Goal: Find specific page/section: Find specific page/section

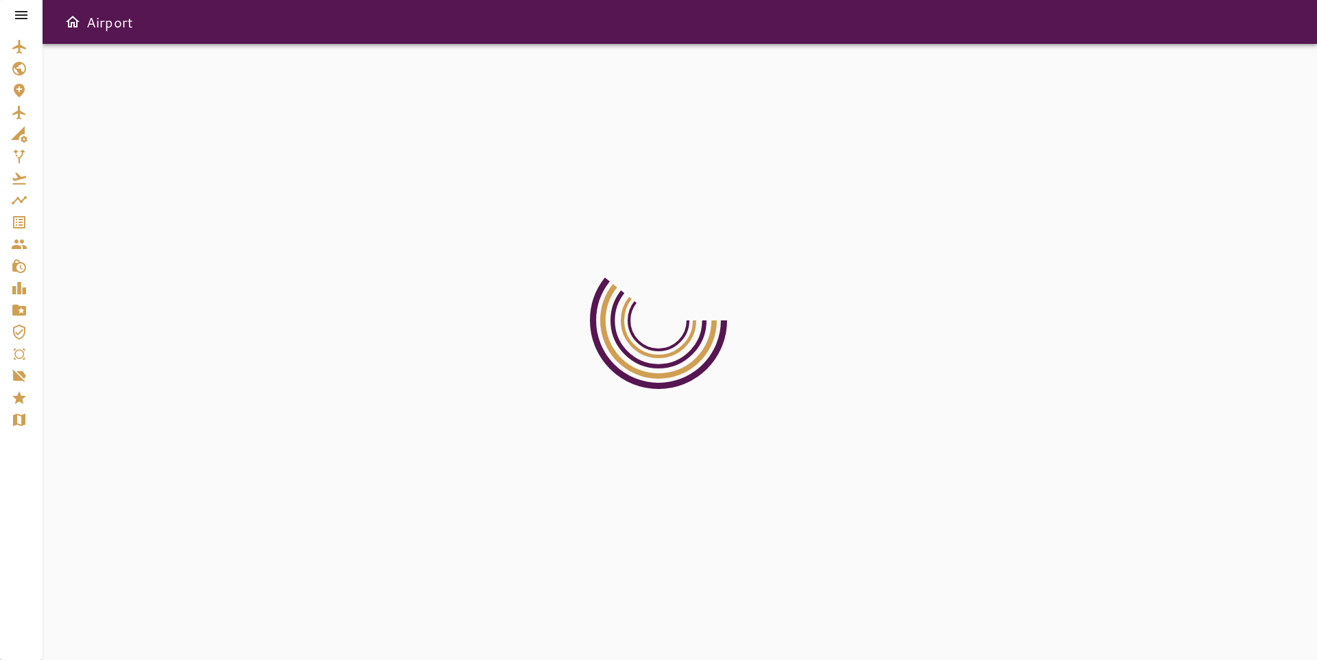
click at [714, 202] on div at bounding box center [680, 352] width 1274 height 616
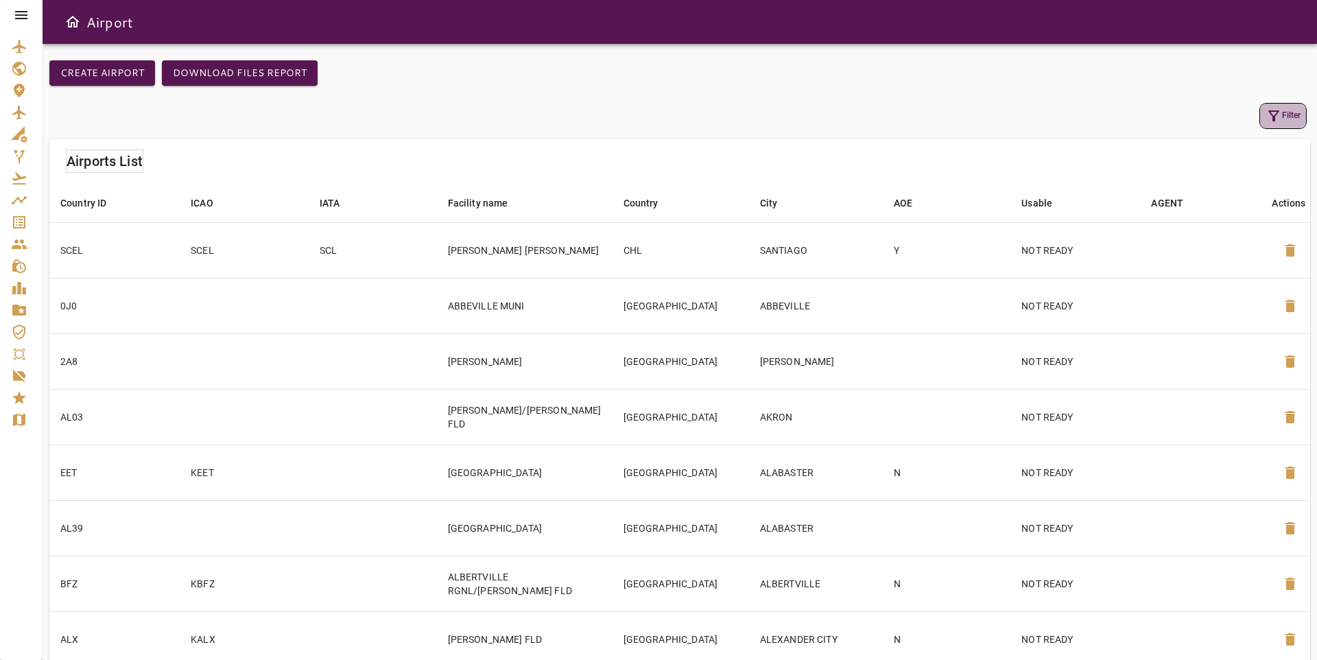
click at [1281, 108] on icon "button" at bounding box center [1273, 116] width 16 height 16
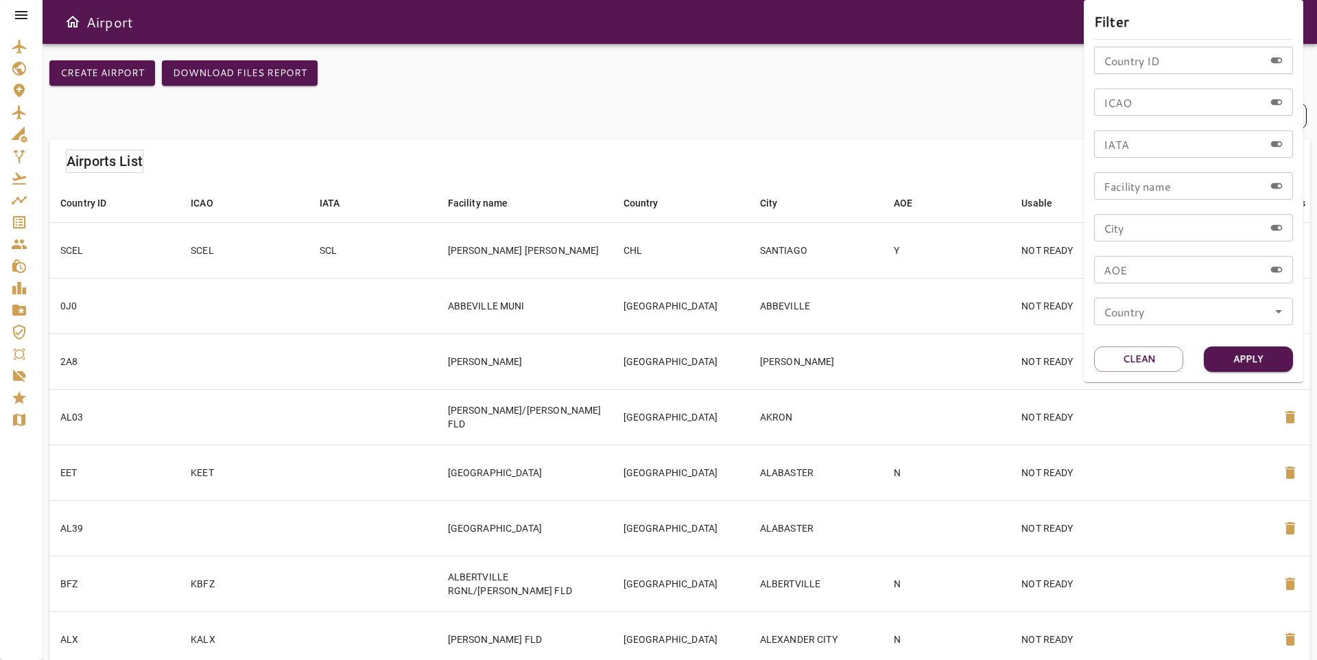
click at [1180, 104] on input "ICAO" at bounding box center [1179, 101] width 170 height 27
paste input "****"
type input "****"
click at [1238, 342] on div "Filter Country ID Country ID ICAO **** ICAO IATA IATA Facility name Facility na…" at bounding box center [1193, 191] width 219 height 382
click at [1243, 355] on button "Apply" at bounding box center [1248, 358] width 89 height 25
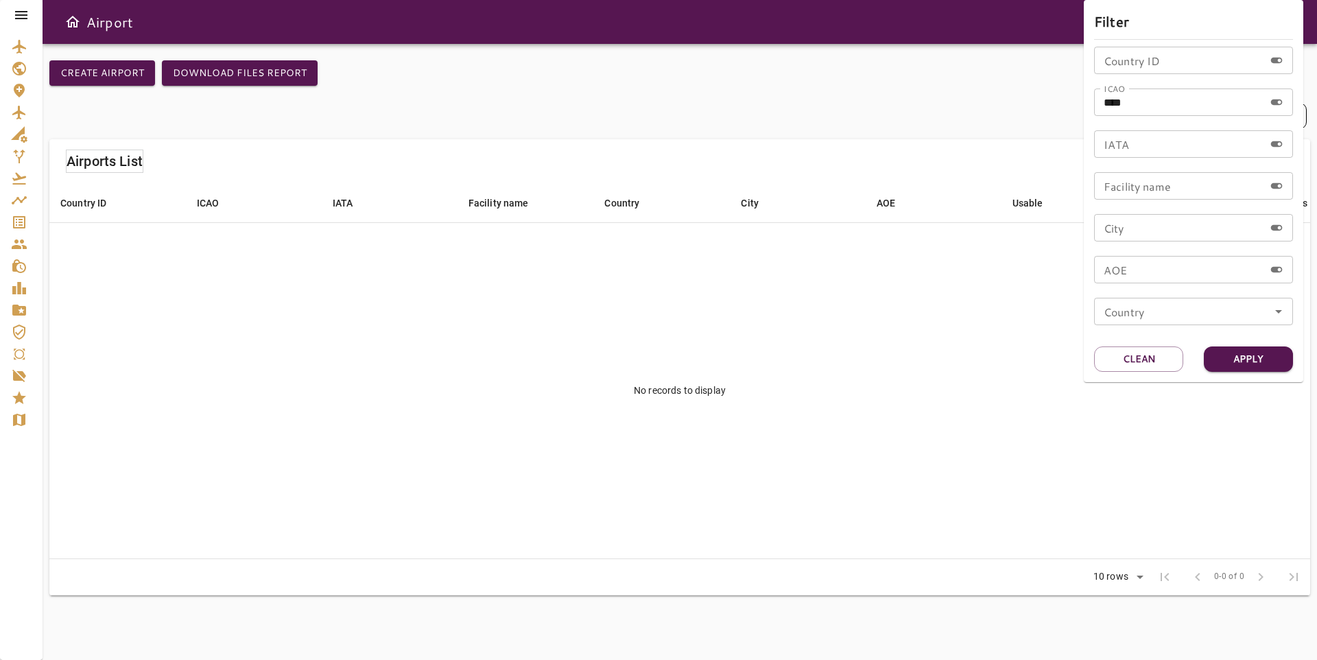
click at [256, 182] on div at bounding box center [658, 330] width 1317 height 660
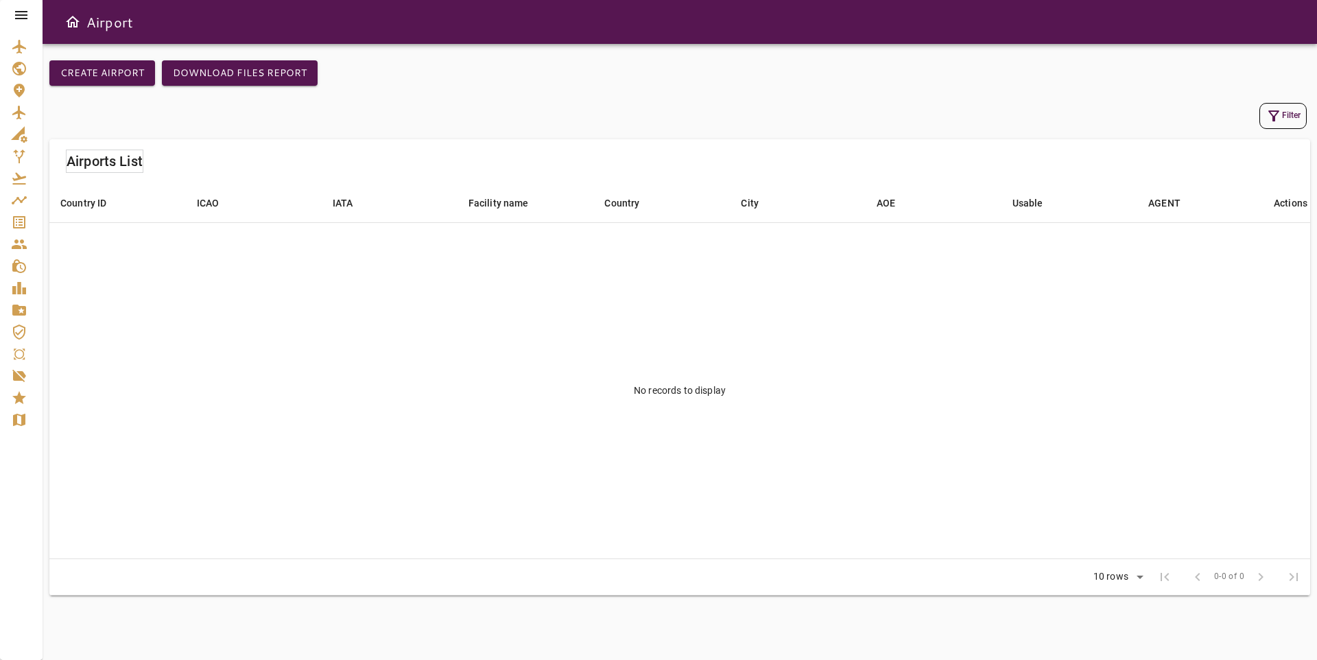
click at [21, 18] on icon at bounding box center [21, 15] width 12 height 8
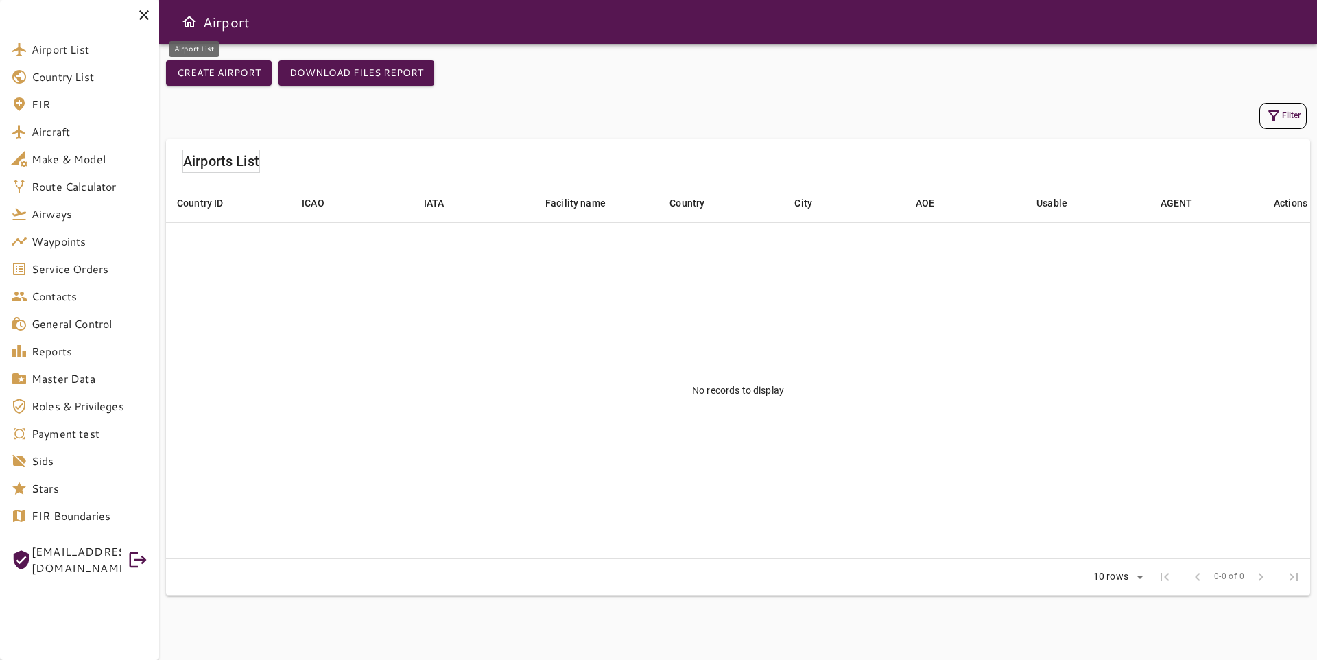
click at [71, 51] on span "Airport List" at bounding box center [90, 49] width 117 height 16
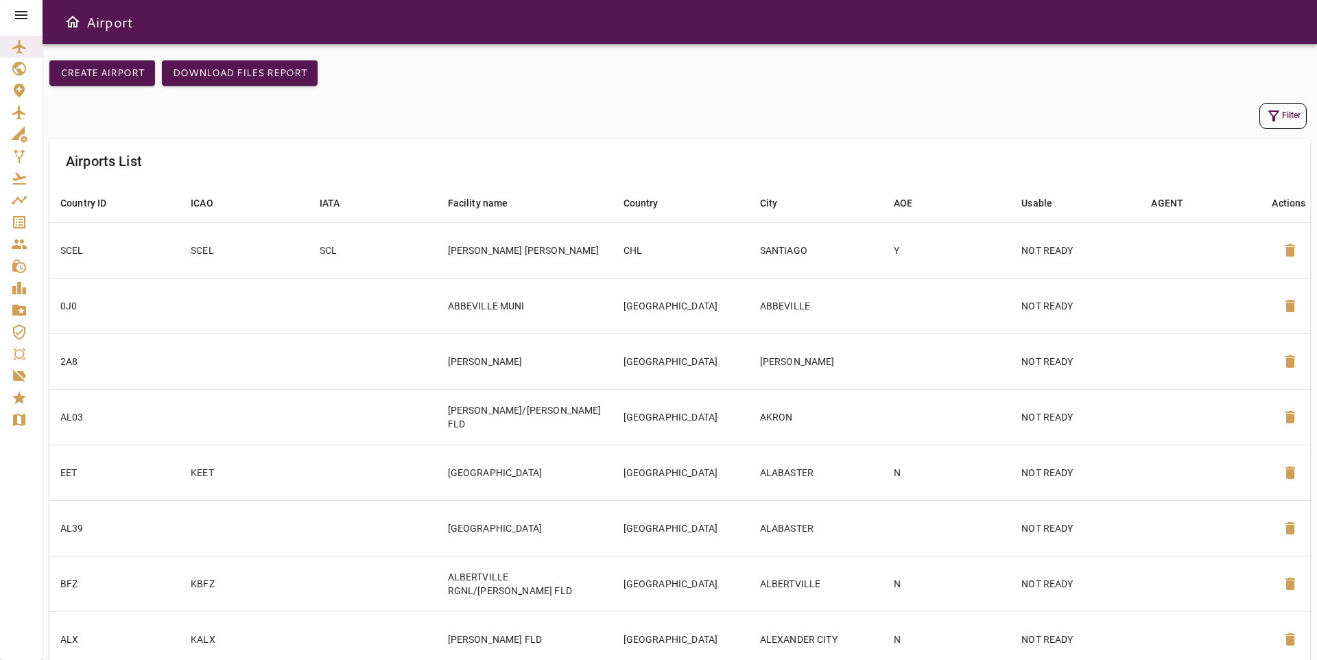
click at [27, 12] on icon at bounding box center [21, 15] width 16 height 16
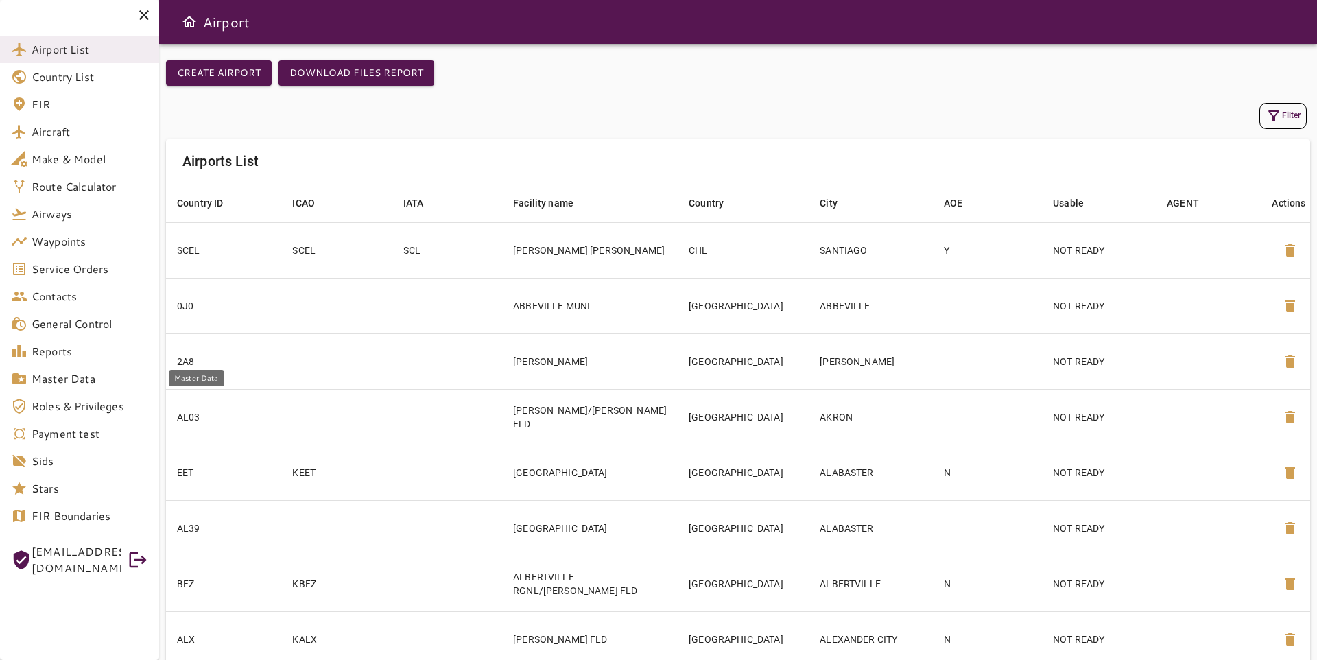
click at [67, 368] on link "Master Data" at bounding box center [79, 378] width 159 height 27
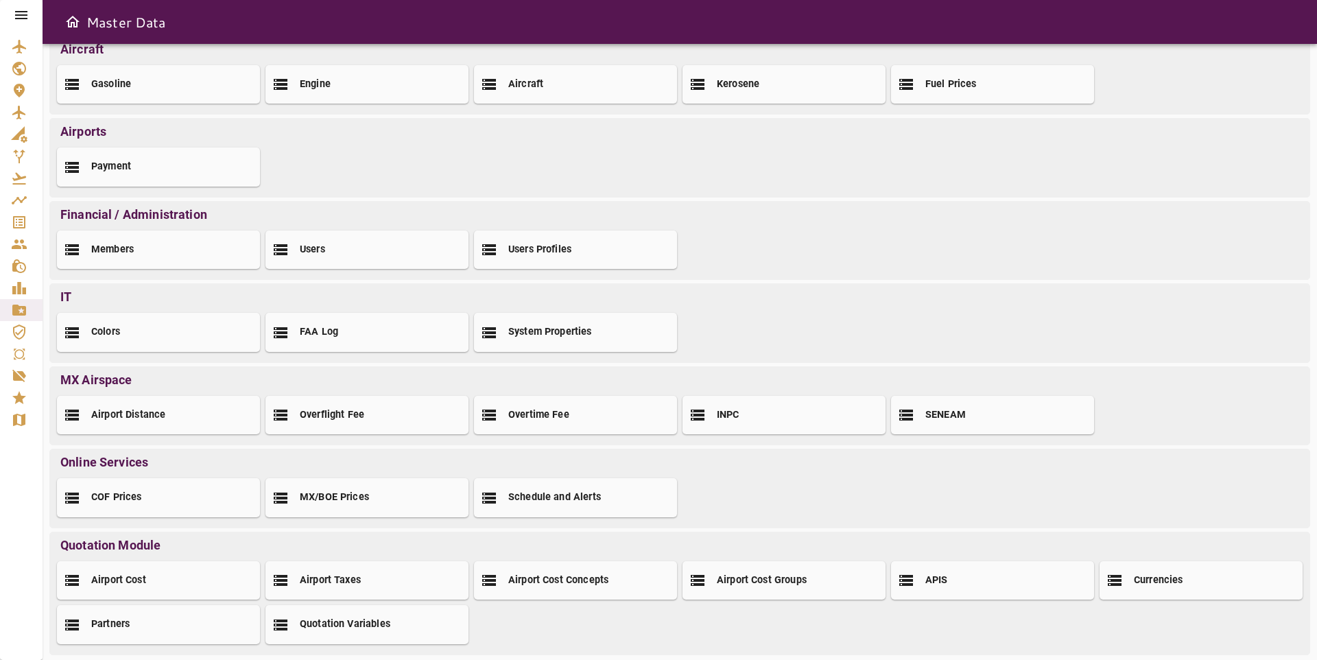
scroll to position [40, 0]
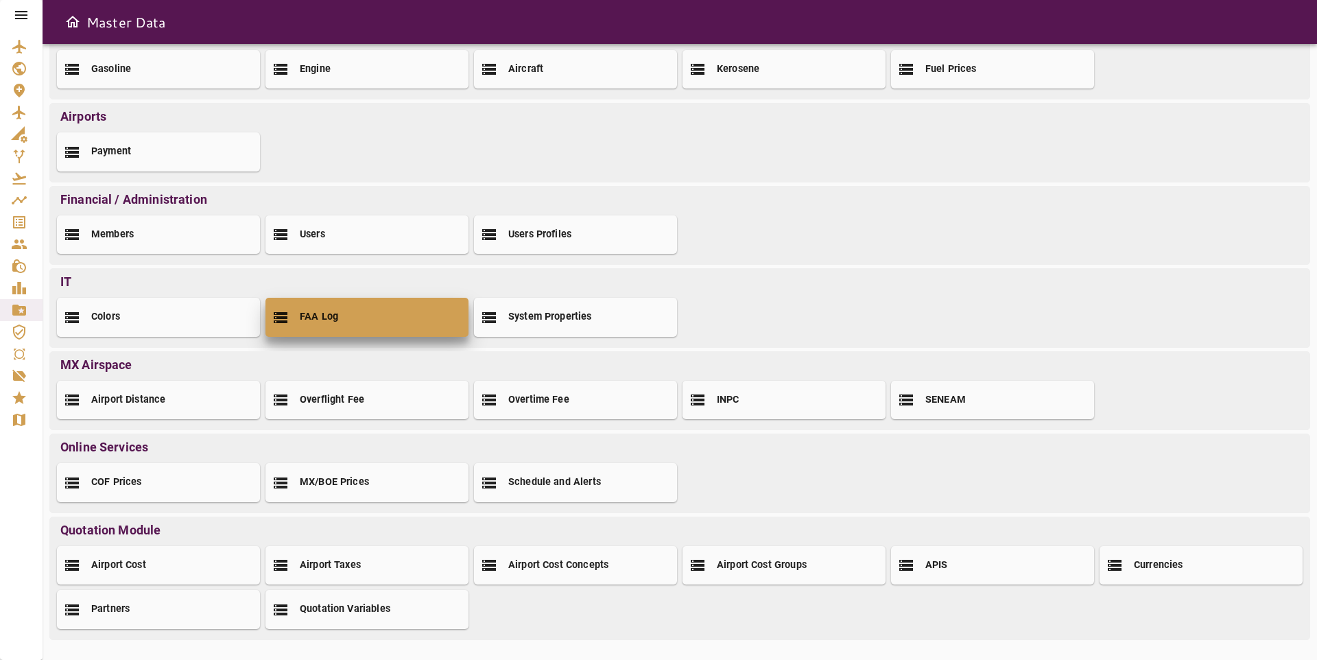
click at [341, 309] on div "FAA Log" at bounding box center [366, 317] width 203 height 38
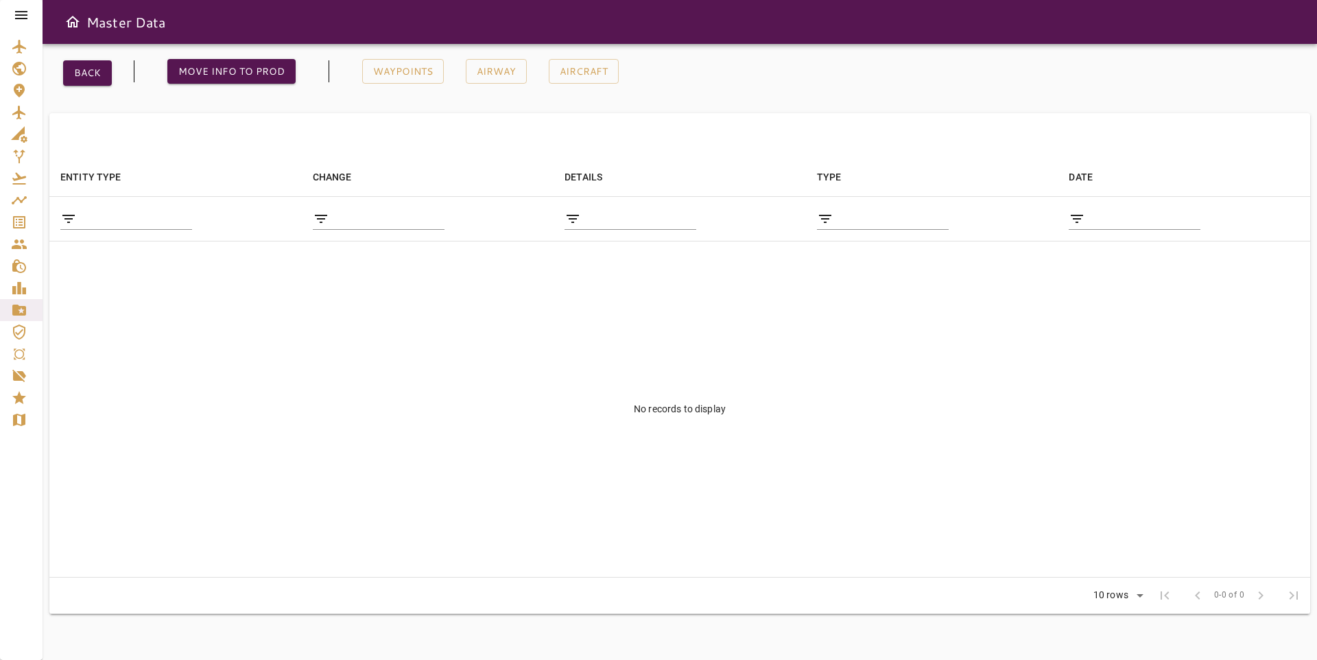
click at [142, 211] on input "filter data by ENTITY TYPE" at bounding box center [137, 219] width 110 height 22
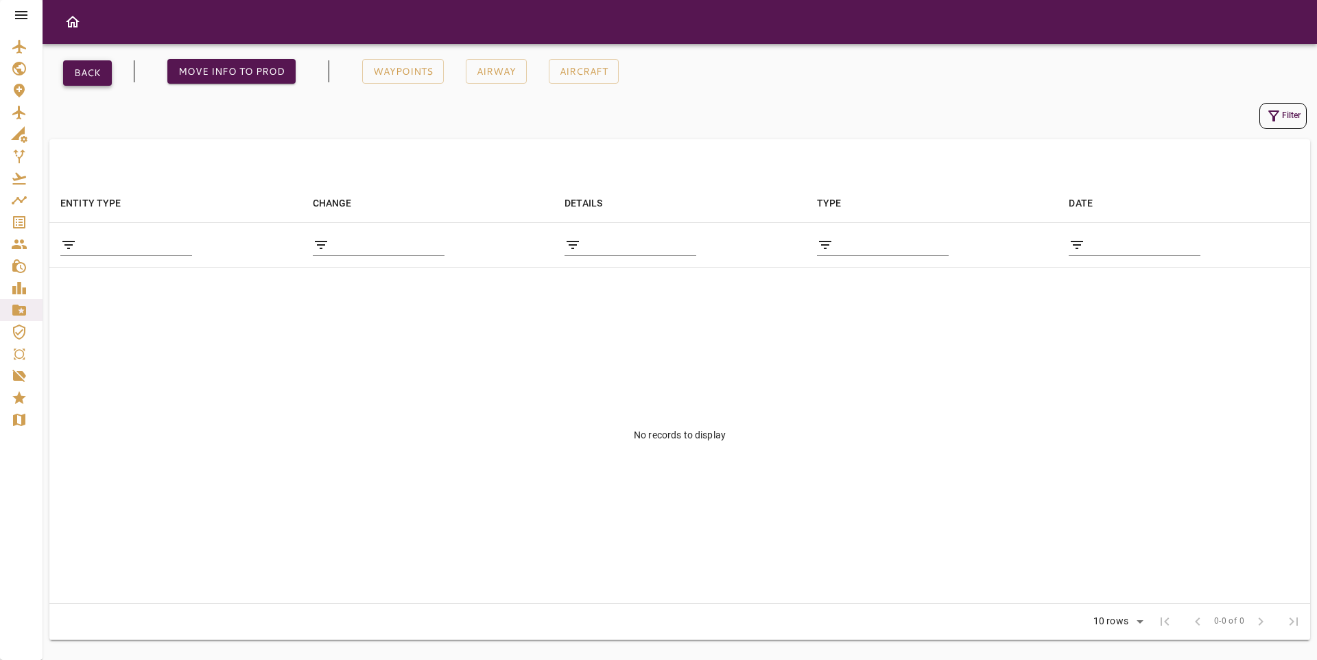
click at [97, 73] on button "Back" at bounding box center [87, 72] width 49 height 25
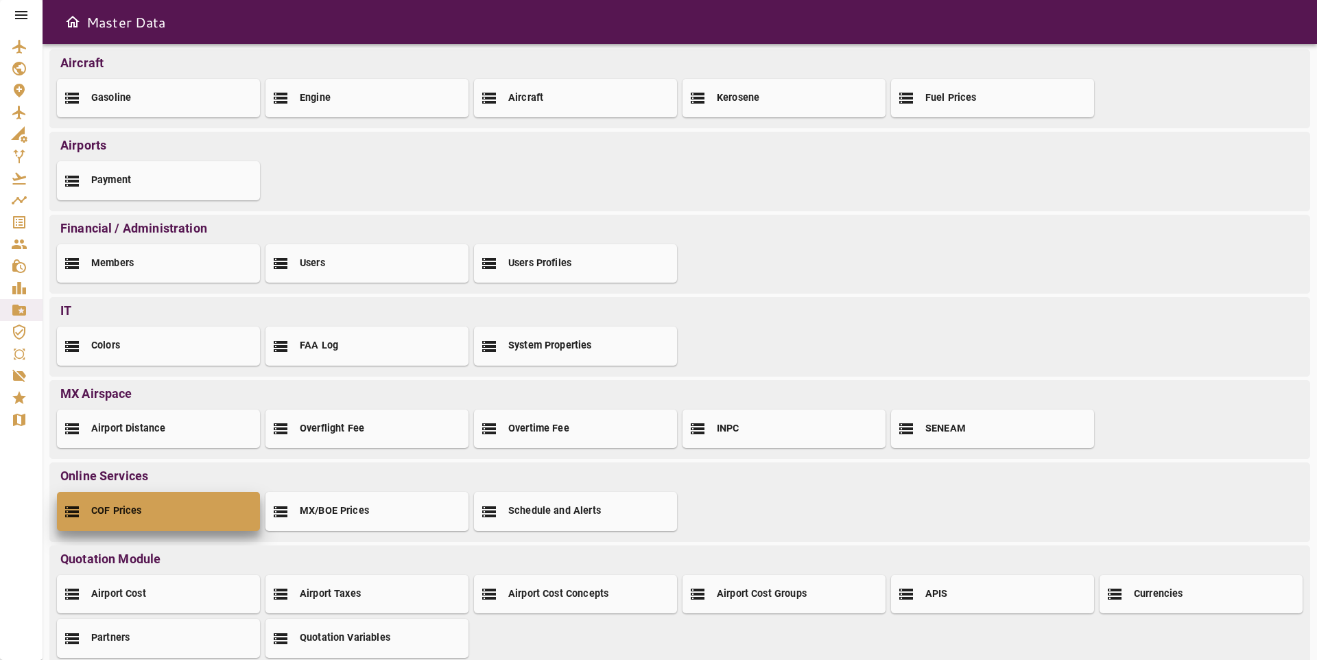
scroll to position [40, 0]
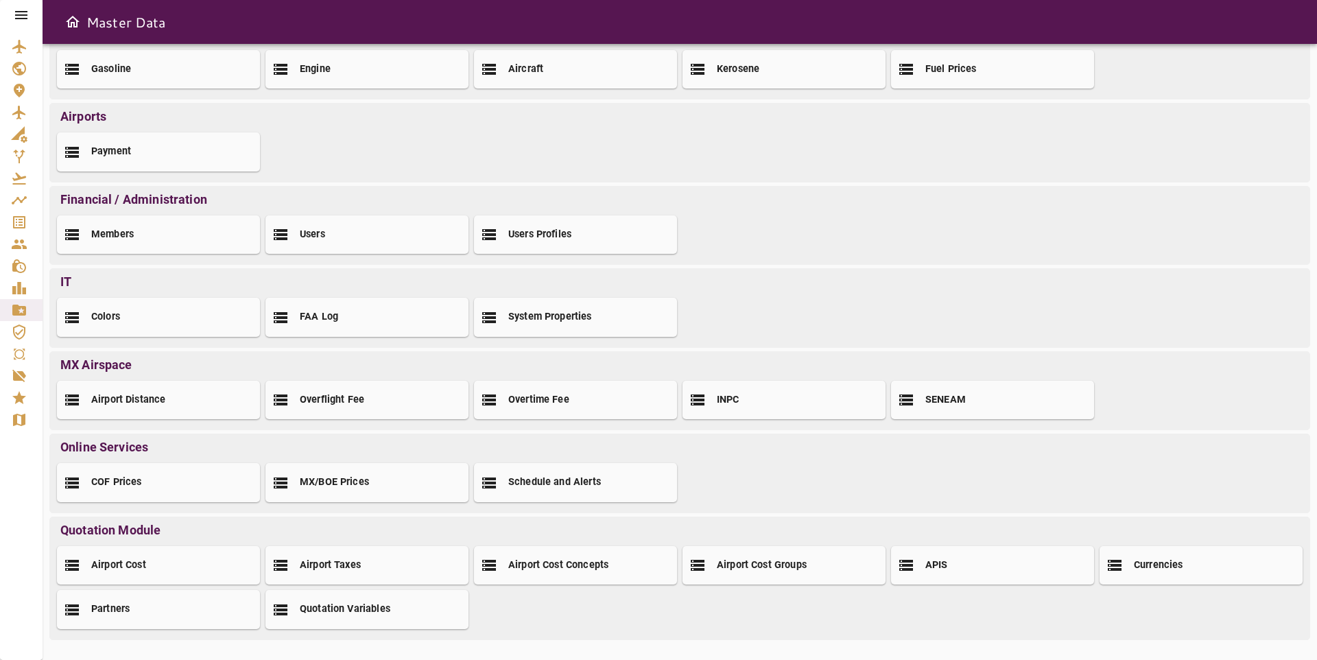
click at [23, 8] on icon at bounding box center [21, 15] width 16 height 16
